Goal: Register for event/course

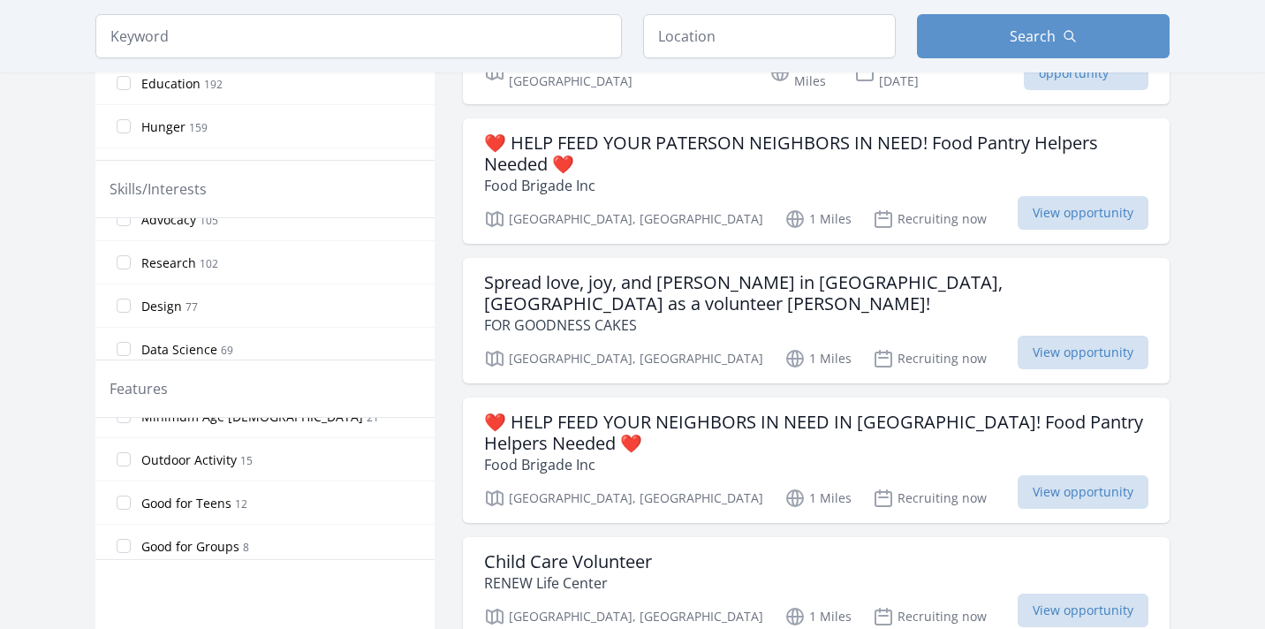
scroll to position [287, 0]
click at [125, 494] on input "Good for Teens 12" at bounding box center [124, 498] width 14 height 14
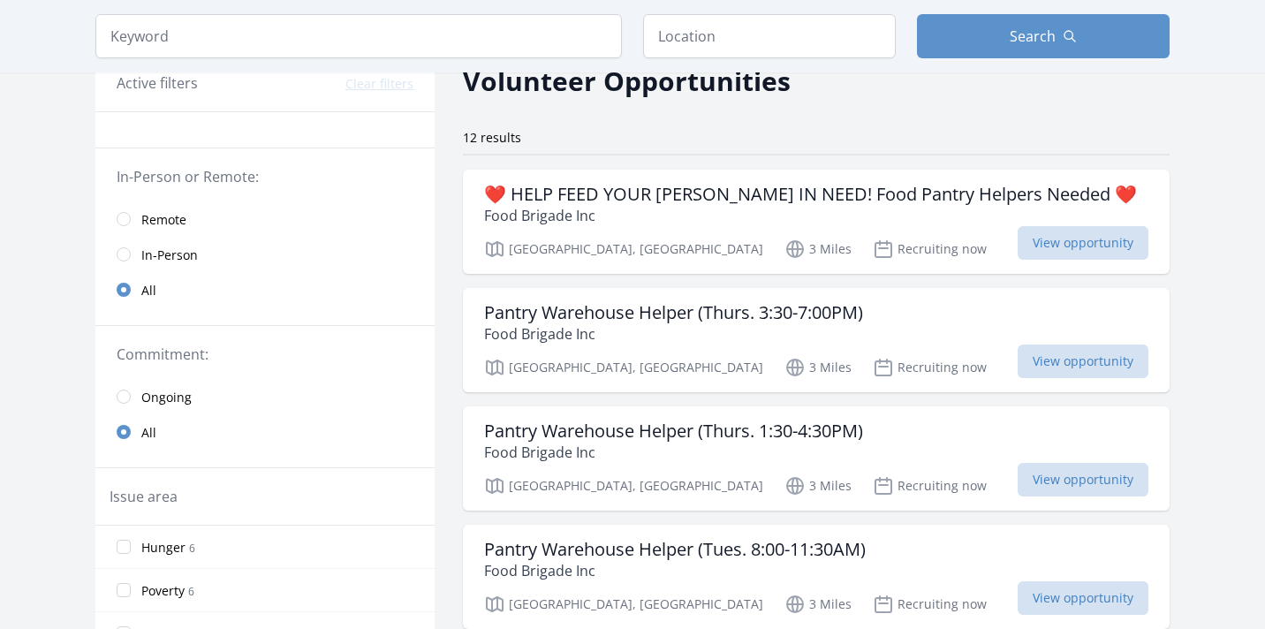
scroll to position [0, 0]
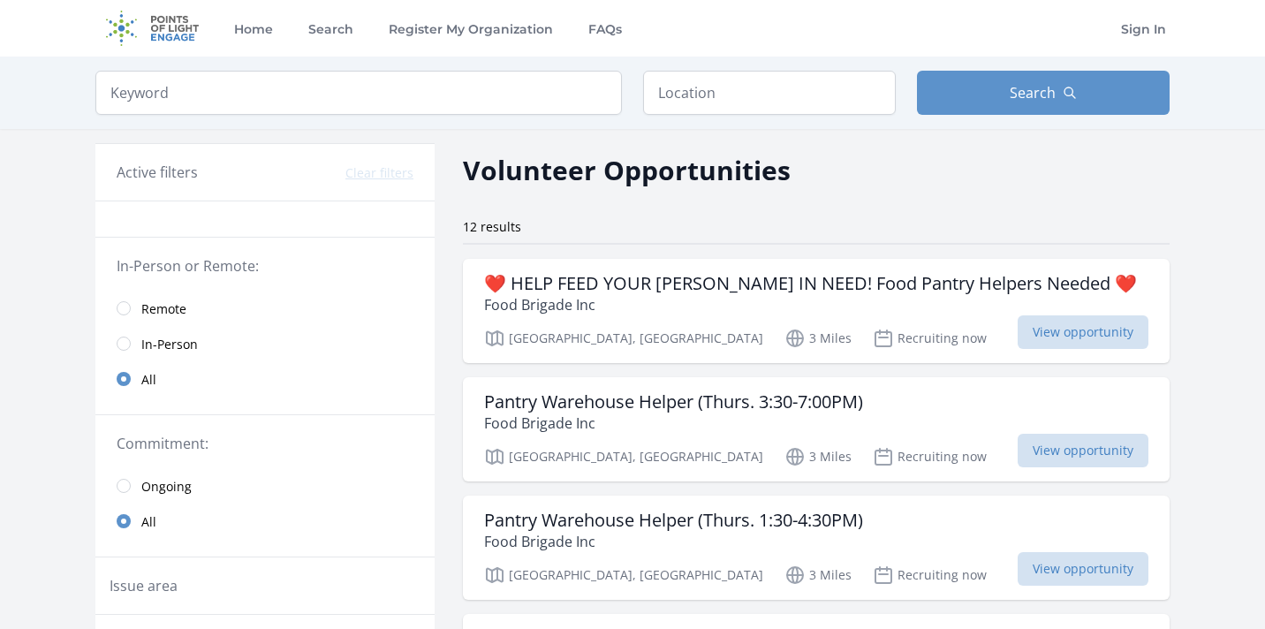
click at [155, 309] on span "Remote" at bounding box center [163, 309] width 45 height 18
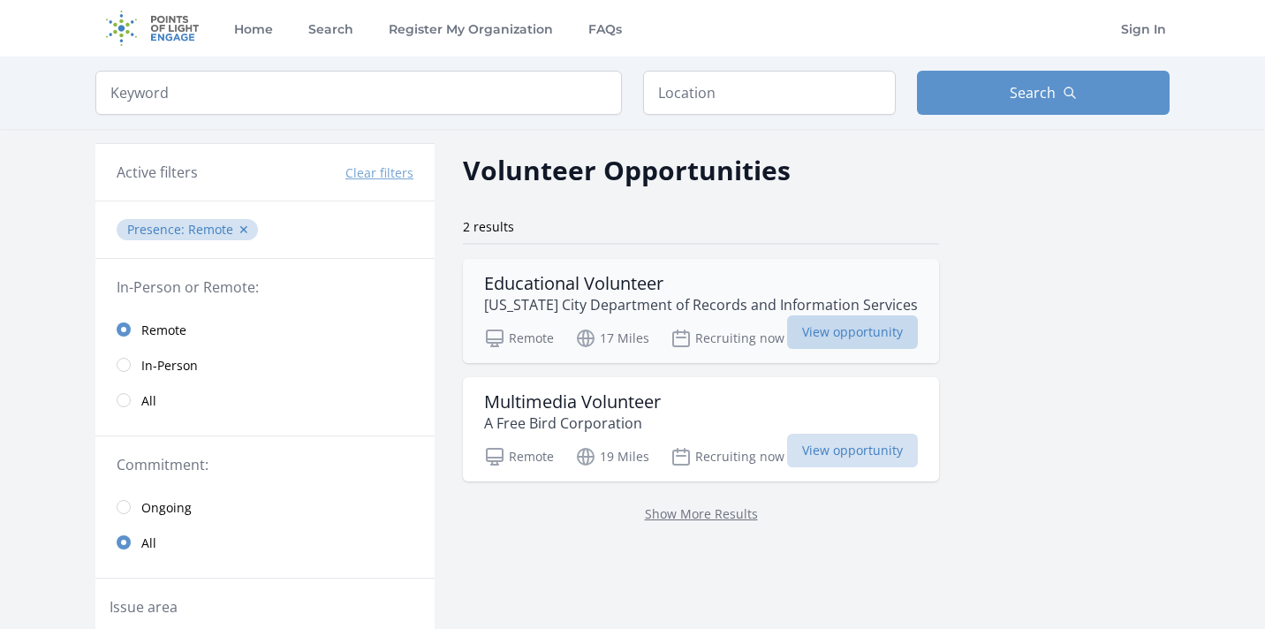
click at [868, 335] on span "View opportunity" at bounding box center [852, 332] width 131 height 34
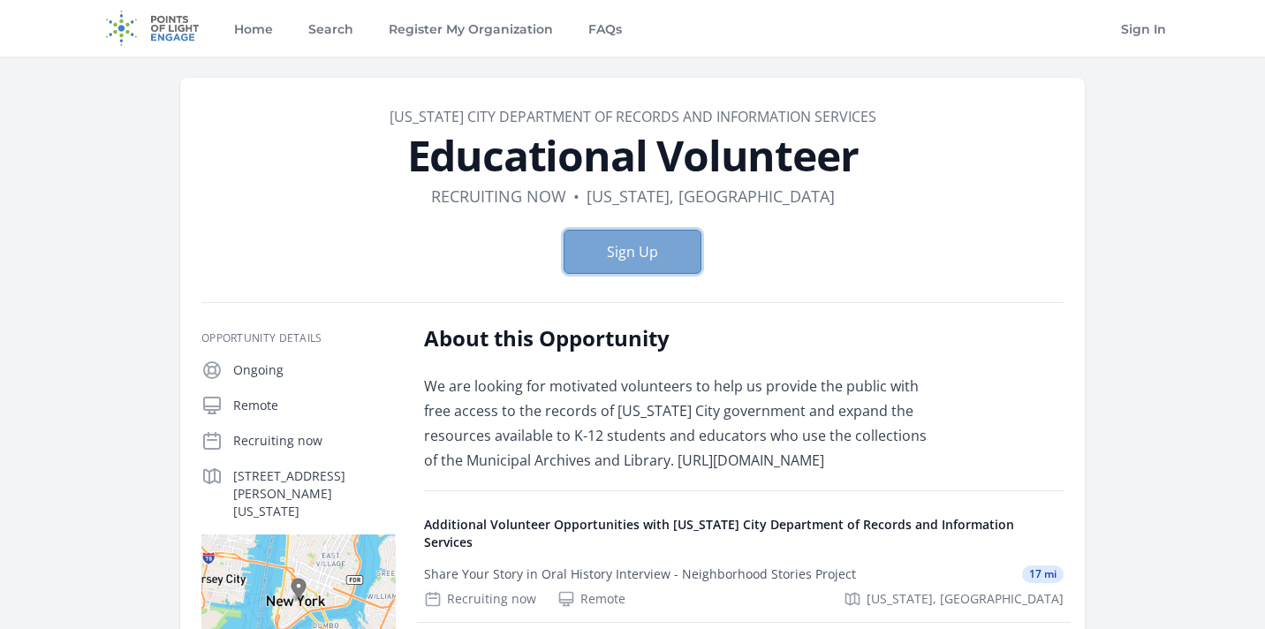
click at [686, 253] on button "Sign Up" at bounding box center [632, 252] width 138 height 44
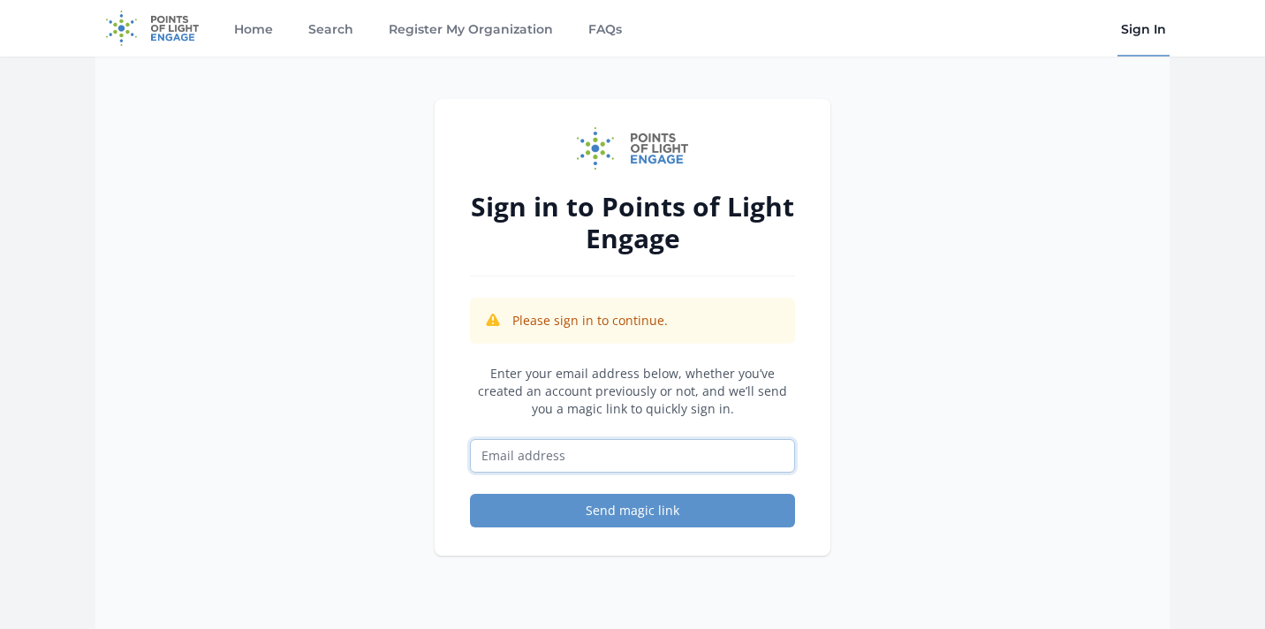
click at [609, 468] on input "Email address" at bounding box center [632, 456] width 325 height 34
type input "sxrviaa@gmail.com"
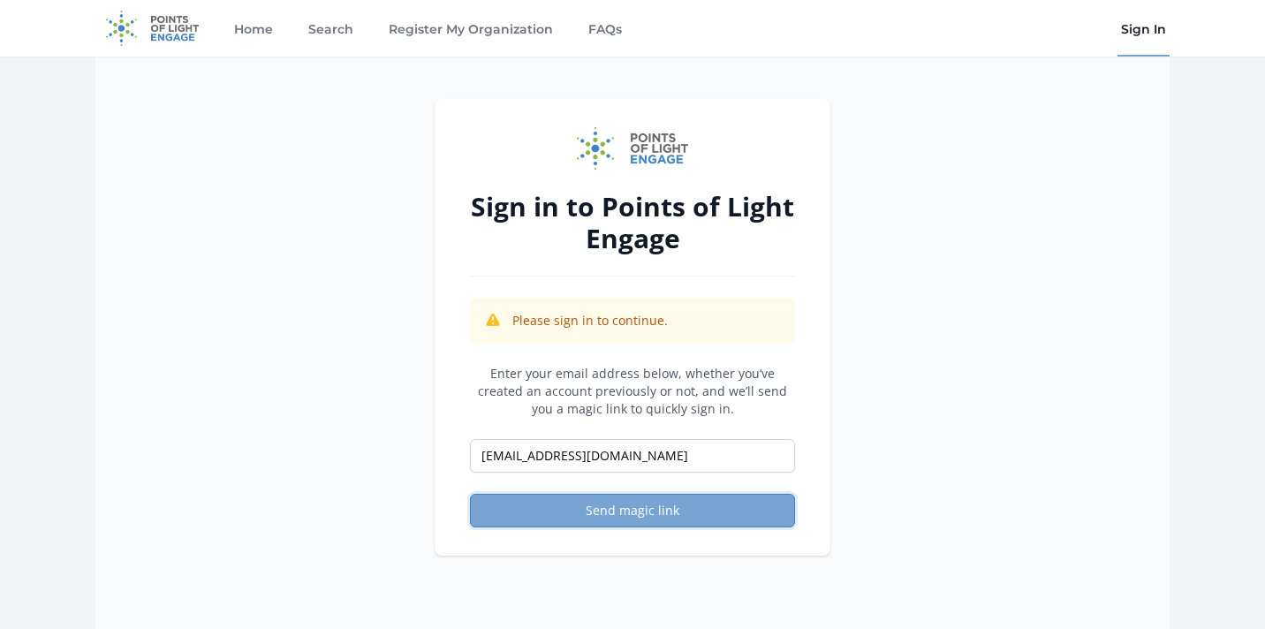
click at [598, 517] on button "Send magic link" at bounding box center [632, 511] width 325 height 34
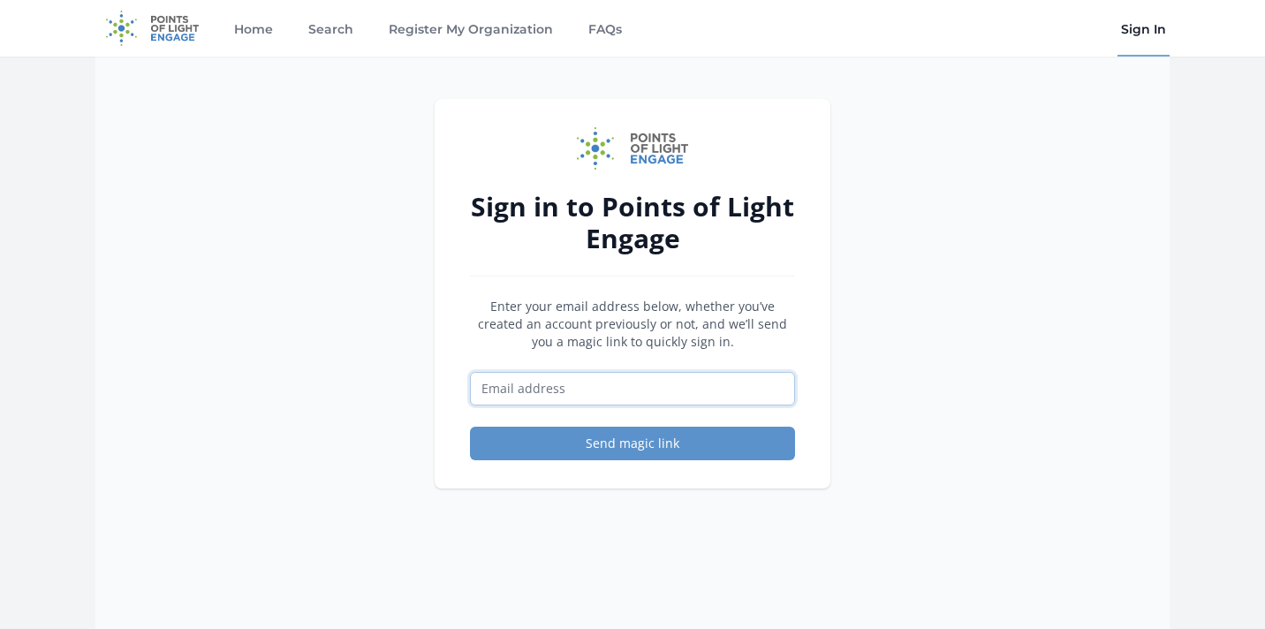
click at [548, 388] on input "Email address" at bounding box center [632, 389] width 325 height 34
type input "[EMAIL_ADDRESS][DOMAIN_NAME]"
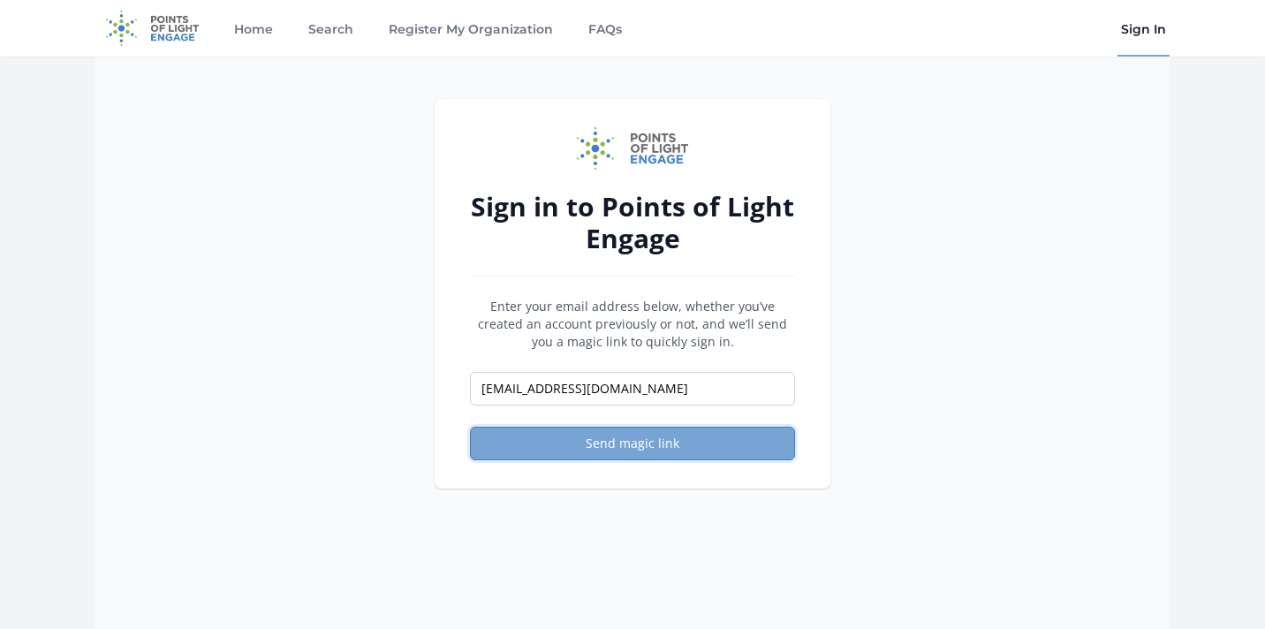
click at [559, 457] on button "Send magic link" at bounding box center [632, 444] width 325 height 34
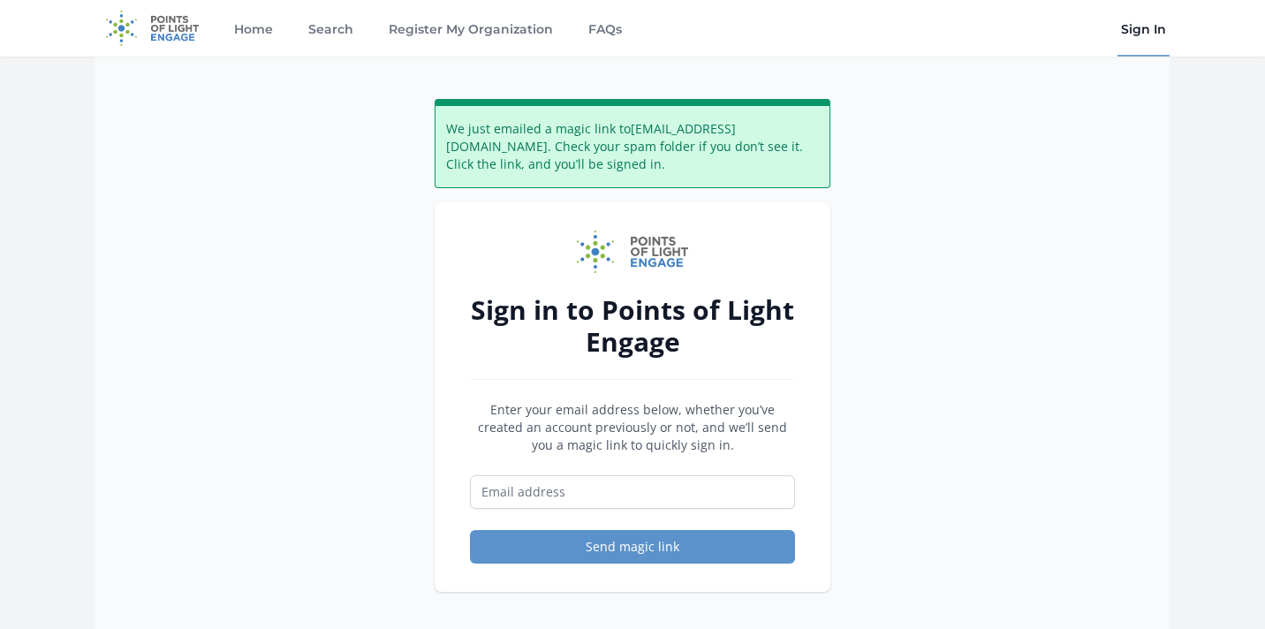
click at [223, 34] on div "Home Search Register My Organization FAQs" at bounding box center [360, 28] width 530 height 57
click at [242, 34] on link "Home" at bounding box center [254, 28] width 46 height 57
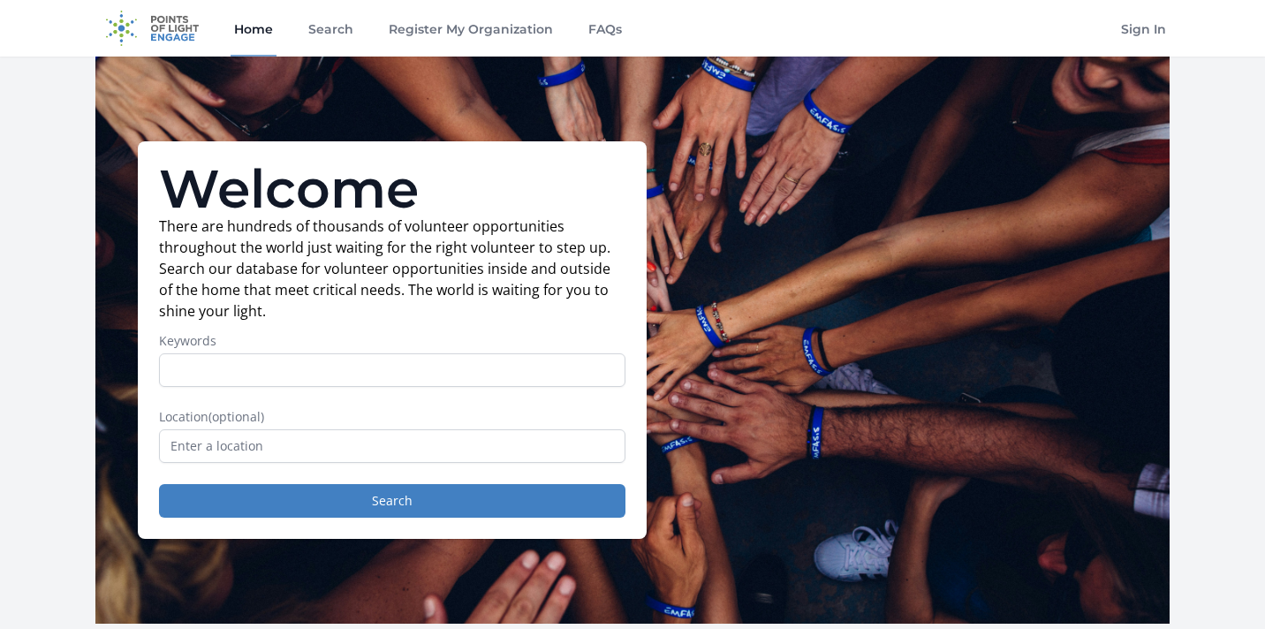
click at [129, 17] on img at bounding box center [152, 28] width 114 height 57
